Goal: Task Accomplishment & Management: Use online tool/utility

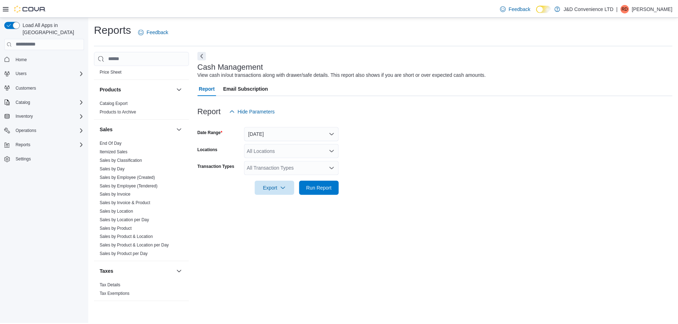
scroll to position [400, 0]
click at [123, 169] on link "Sales by Day" at bounding box center [112, 167] width 25 height 5
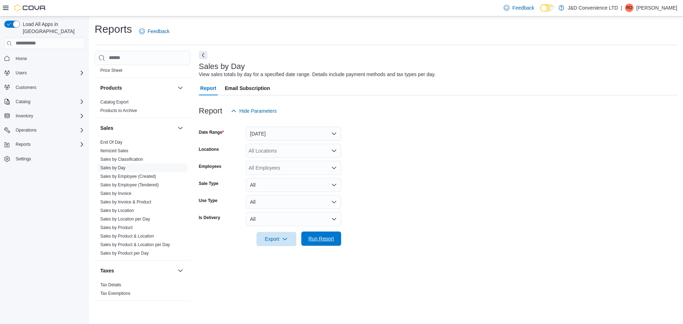
click at [319, 239] on span "Run Report" at bounding box center [321, 238] width 26 height 7
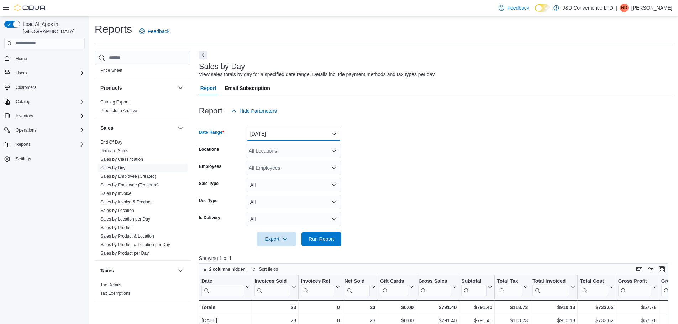
click at [311, 132] on button "[DATE]" at bounding box center [293, 134] width 95 height 14
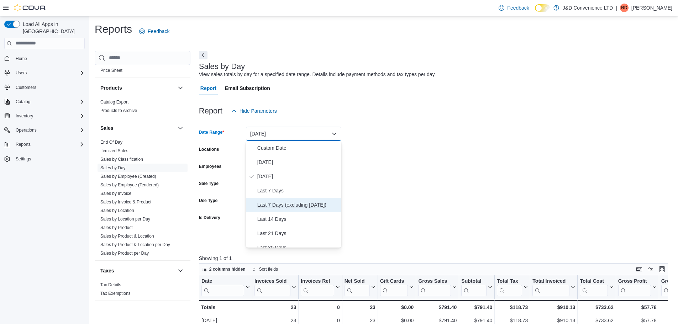
click at [277, 203] on span "Last 7 Days (excluding [DATE])" at bounding box center [297, 205] width 81 height 9
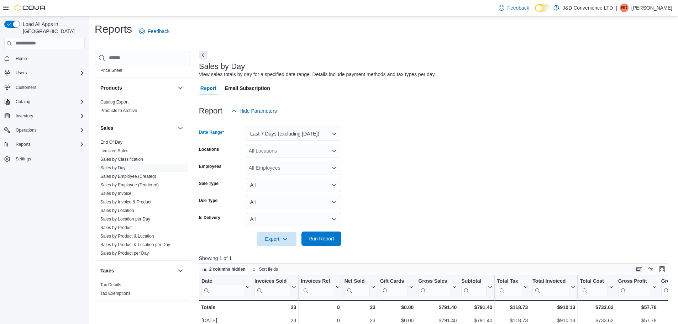
click at [321, 242] on span "Run Report" at bounding box center [321, 238] width 26 height 7
click at [311, 137] on button "Last 7 Days (excluding [DATE])" at bounding box center [293, 134] width 95 height 14
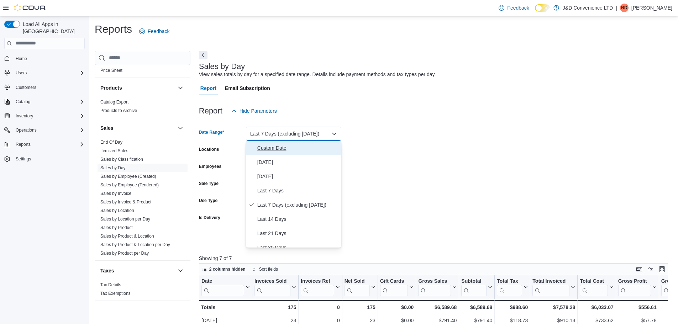
click at [272, 148] on span "Custom Date" at bounding box center [297, 148] width 81 height 9
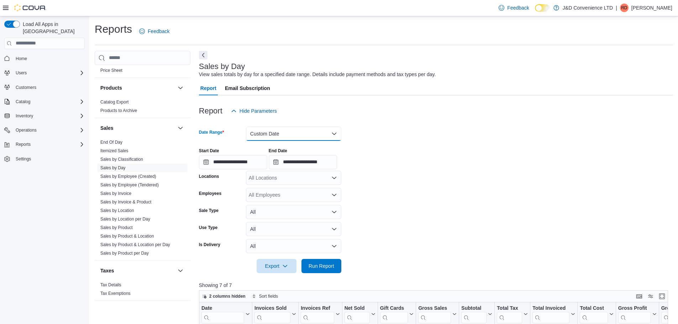
click at [307, 127] on button "Custom Date" at bounding box center [293, 134] width 95 height 14
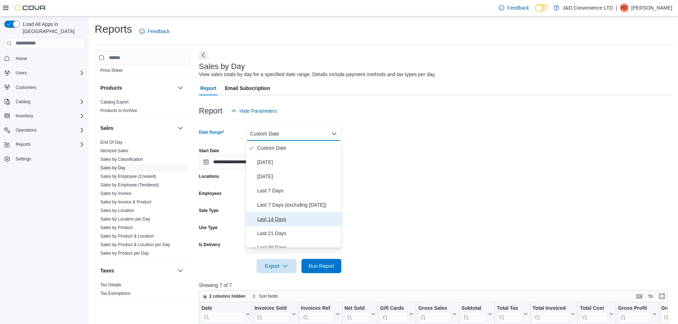
click at [270, 218] on span "Last 14 Days" at bounding box center [297, 219] width 81 height 9
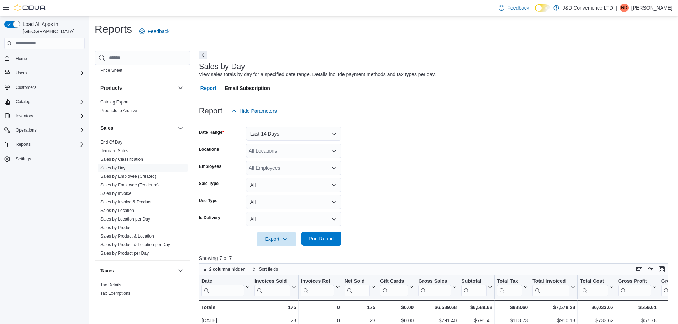
click at [323, 237] on span "Run Report" at bounding box center [321, 238] width 26 height 7
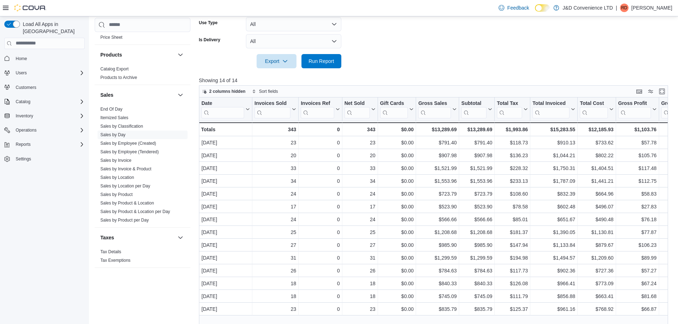
scroll to position [204, 0]
